Goal: Check status

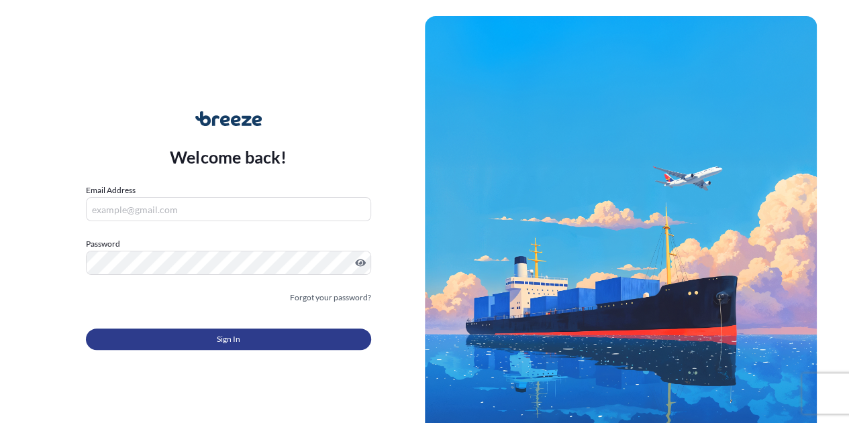
type input "[PERSON_NAME][EMAIL_ADDRESS][DOMAIN_NAME]"
click at [231, 343] on span "Sign In" at bounding box center [228, 339] width 23 height 13
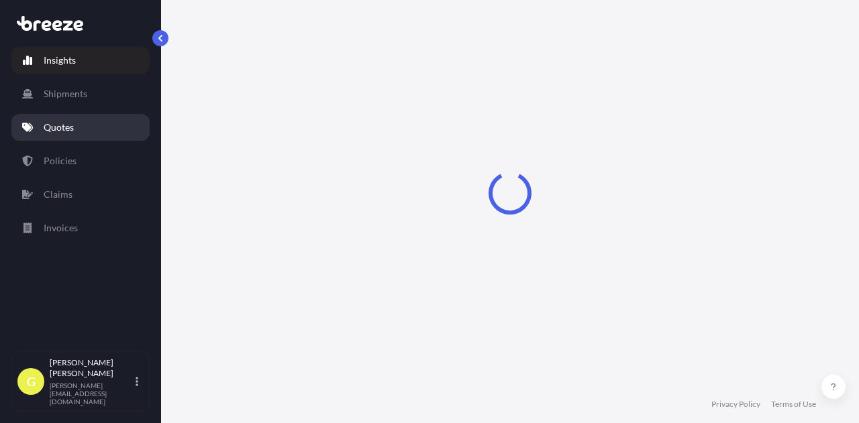
click at [70, 130] on p "Quotes" at bounding box center [59, 127] width 30 height 13
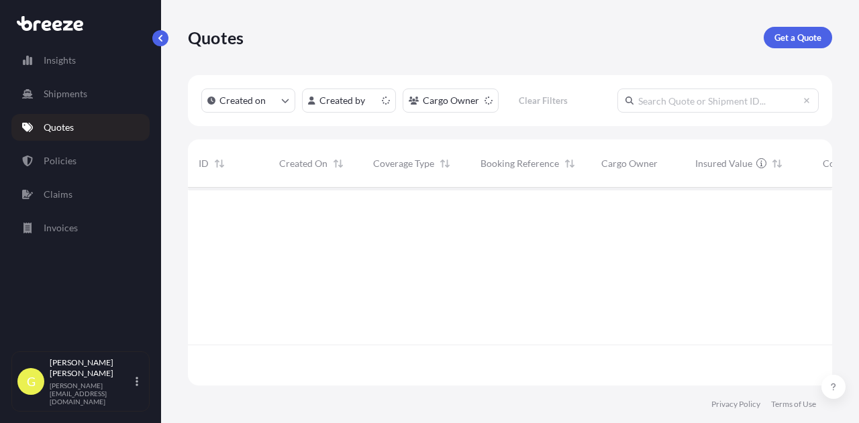
scroll to position [195, 633]
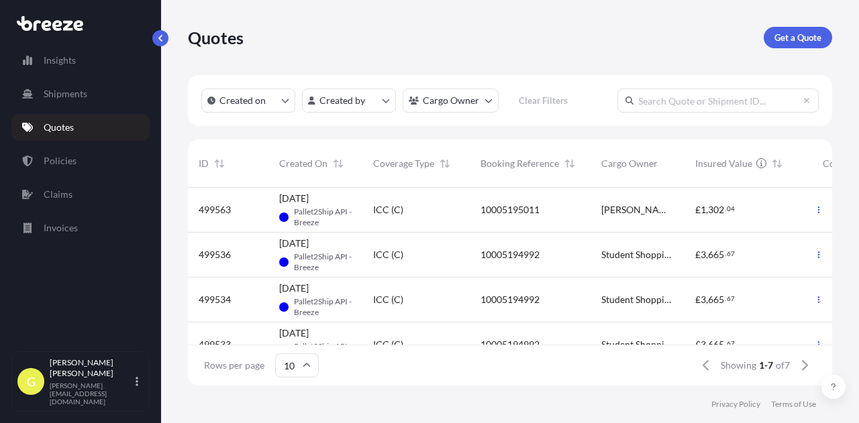
click at [176, 129] on div "Quotes Get a Quote Created on Created by Cargo Owner Clear Filters ID Created O…" at bounding box center [510, 193] width 698 height 386
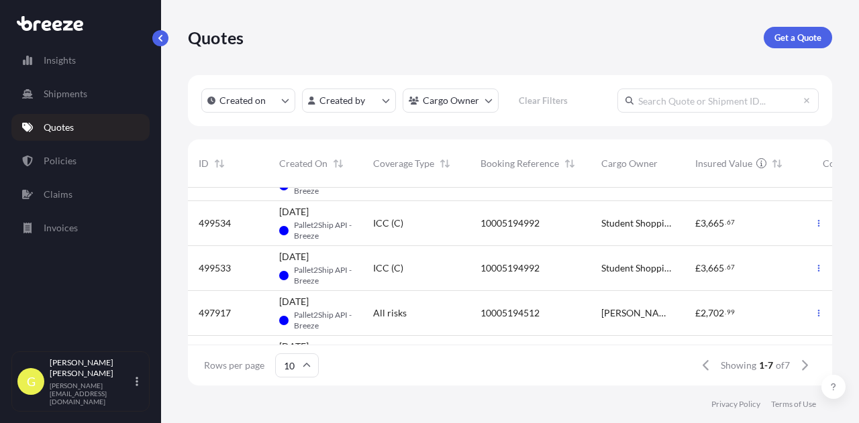
scroll to position [0, 0]
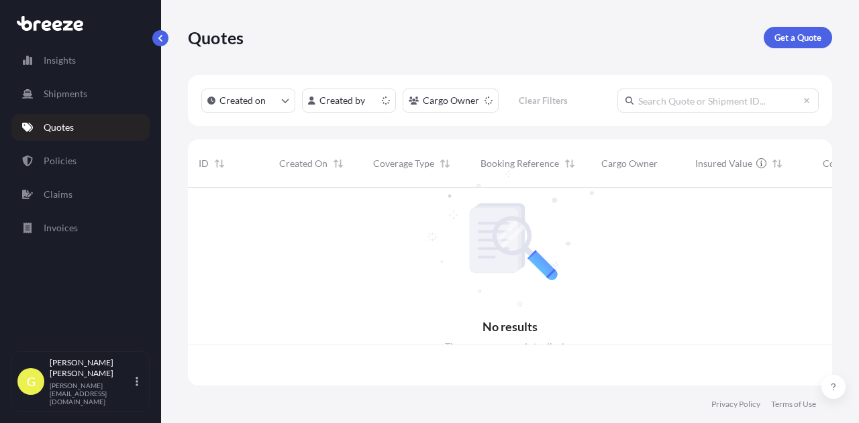
scroll to position [195, 633]
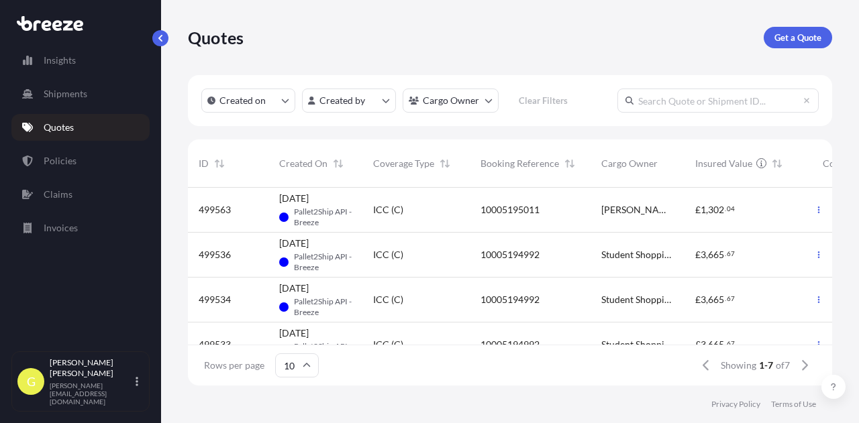
click at [181, 117] on div "Quotes Get a Quote Created on Created by Cargo Owner Clear Filters ID Created O…" at bounding box center [510, 193] width 698 height 386
click at [81, 158] on link "Policies" at bounding box center [80, 161] width 138 height 27
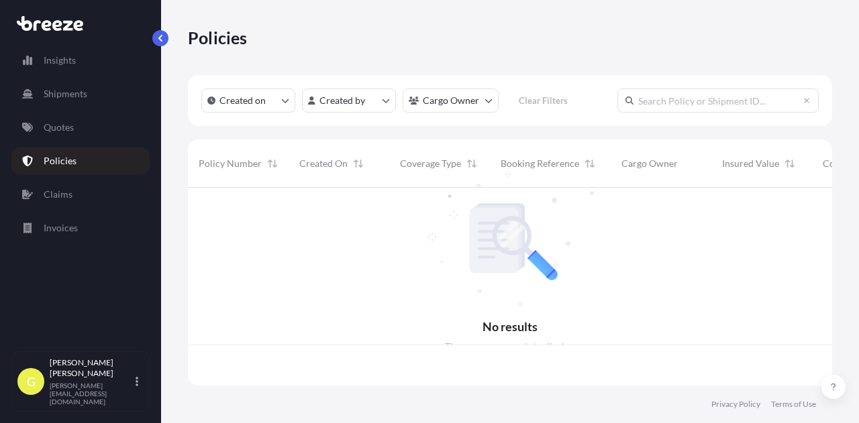
scroll to position [195, 633]
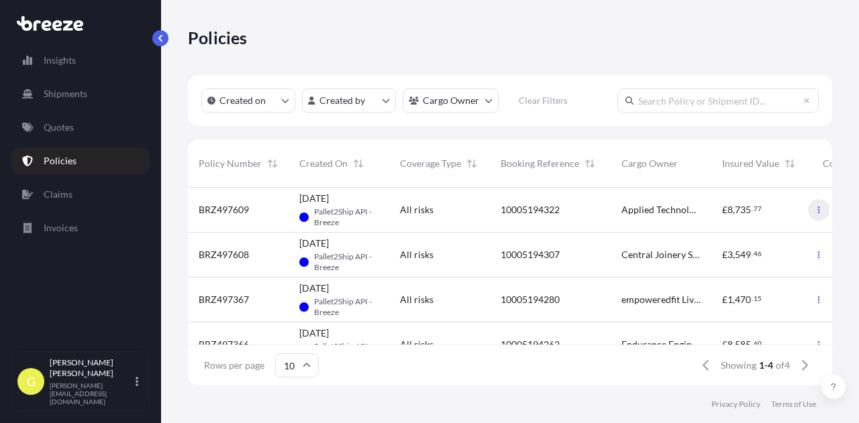
click at [814, 209] on icon "button" at bounding box center [818, 210] width 8 height 8
click at [63, 124] on p "Quotes" at bounding box center [59, 127] width 30 height 13
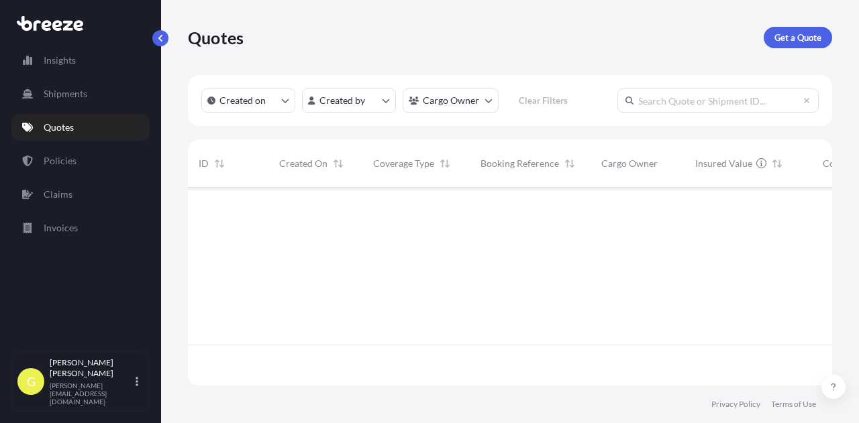
scroll to position [195, 633]
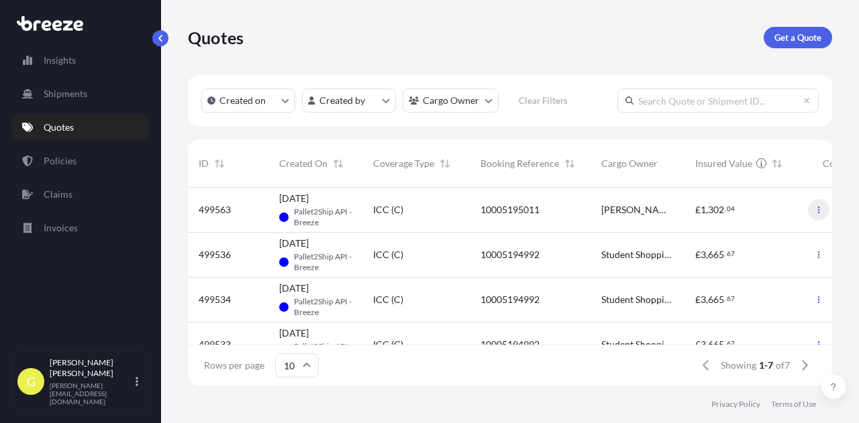
click at [814, 209] on icon "button" at bounding box center [818, 210] width 8 height 8
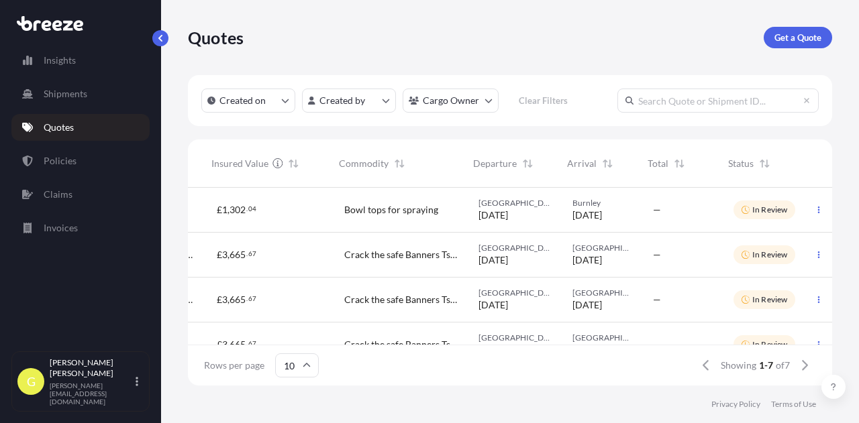
scroll to position [0, 500]
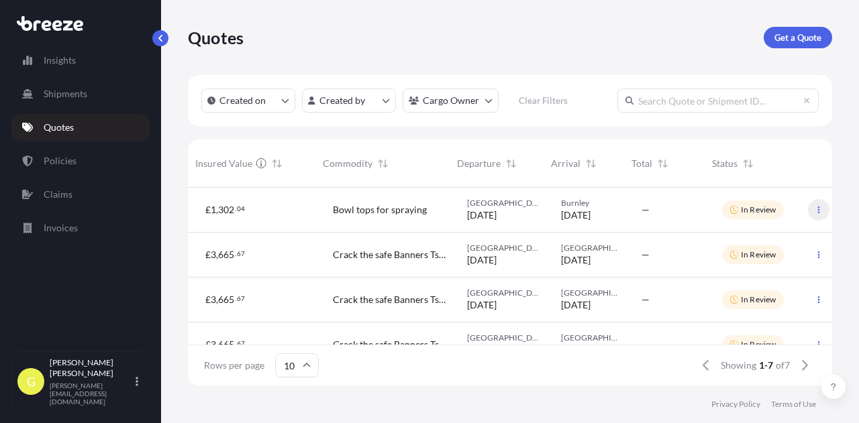
click at [814, 210] on icon "button" at bounding box center [818, 210] width 8 height 8
click at [814, 209] on icon "button" at bounding box center [818, 210] width 8 height 8
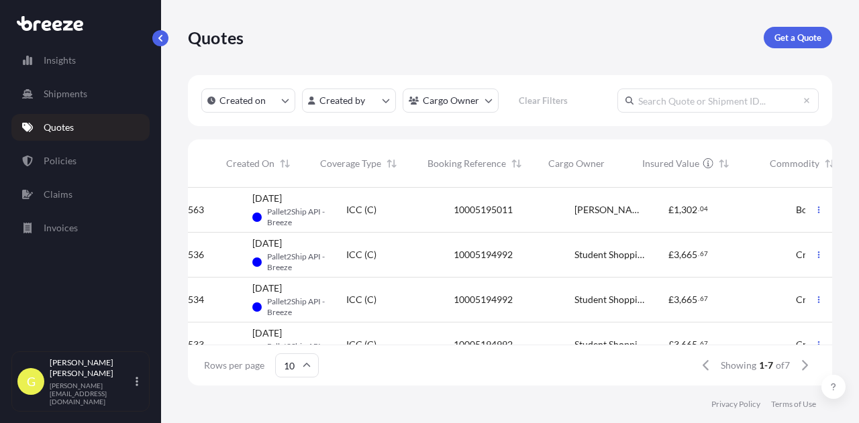
scroll to position [0, 0]
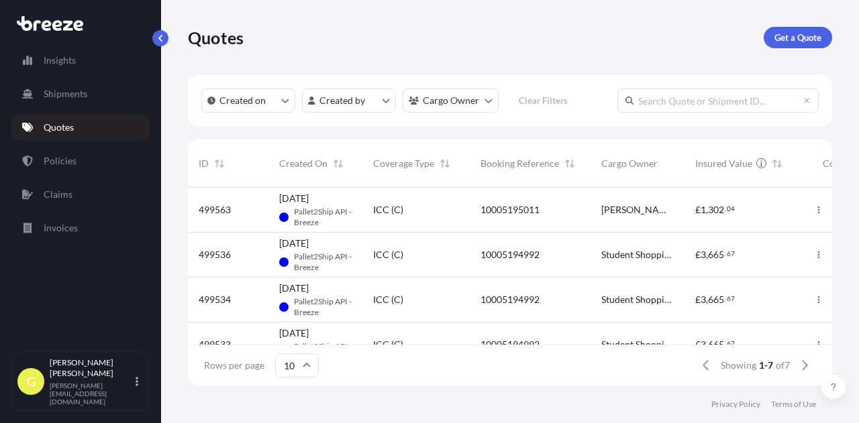
click at [355, 209] on div "[DATE] PA-B Pallet2Ship API - Breeze" at bounding box center [315, 210] width 94 height 45
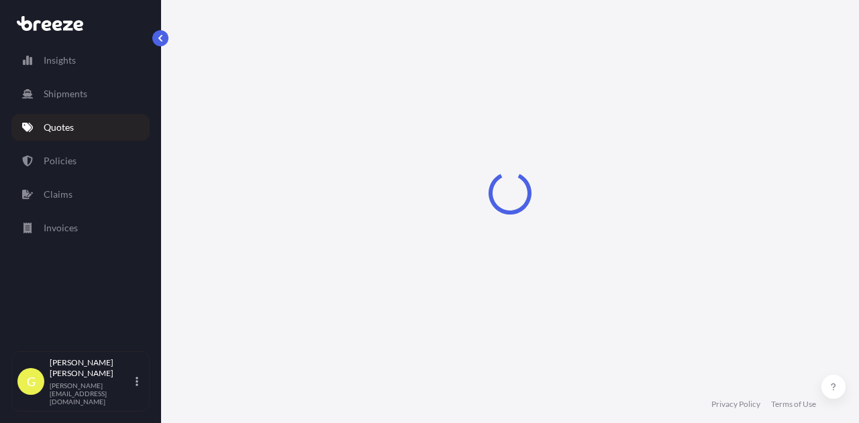
select select "Road"
select select "1"
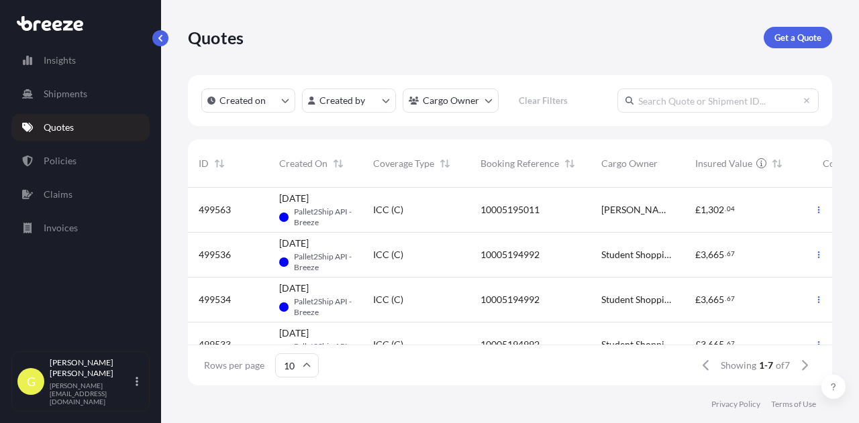
click at [509, 254] on span "10005194992" at bounding box center [509, 254] width 59 height 13
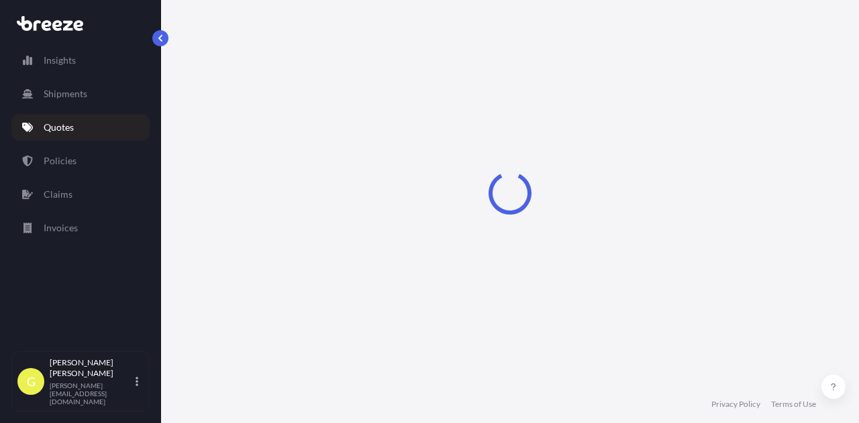
select select "Road"
select select "1"
